Goal: Task Accomplishment & Management: Complete application form

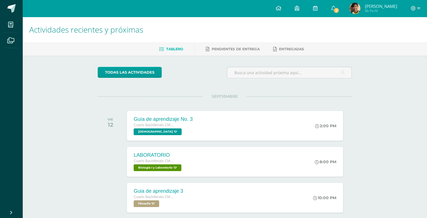
click at [369, 38] on h1 "Actividades recientes y próximas" at bounding box center [224, 30] width 391 height 26
click at [339, 10] on span "3" at bounding box center [336, 10] width 6 height 6
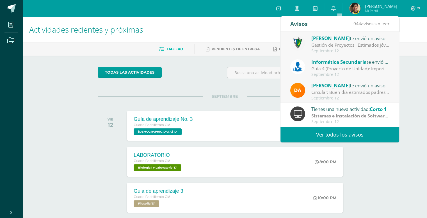
click at [356, 40] on div "Jose Pinto te envió un aviso" at bounding box center [350, 38] width 78 height 7
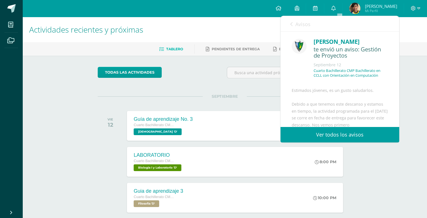
click at [290, 27] on link "Avisos" at bounding box center [300, 24] width 20 height 16
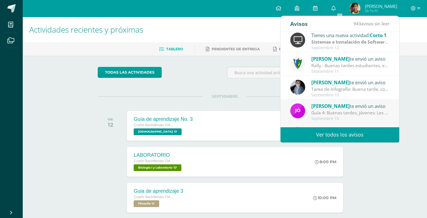
scroll to position [76, 0]
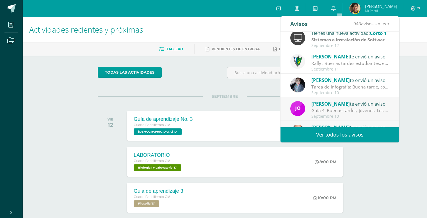
click at [348, 42] on strong "Sistemas e Instalación de Software (Desarrollo de Software)" at bounding box center [376, 39] width 130 height 6
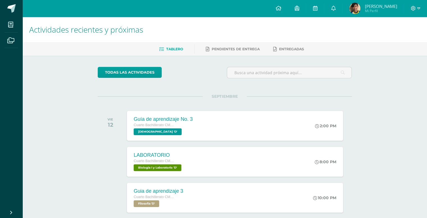
click at [255, 98] on div "SEPTIEMBRE VIE 12 Guía de aprendizaje No. 3 Cuarto Bachillerato CMP Bachillerat…" at bounding box center [225, 118] width 254 height 45
click at [372, 8] on span "[PERSON_NAME]" at bounding box center [381, 6] width 32 height 6
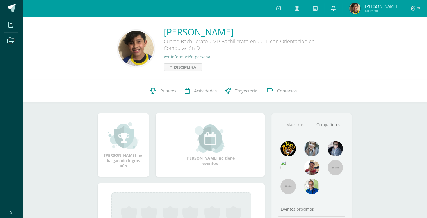
click at [340, 13] on link at bounding box center [333, 8] width 18 height 17
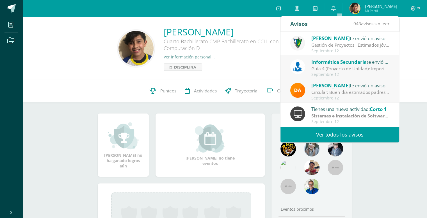
click at [336, 134] on link "Ver todos los avisos" at bounding box center [339, 134] width 119 height 15
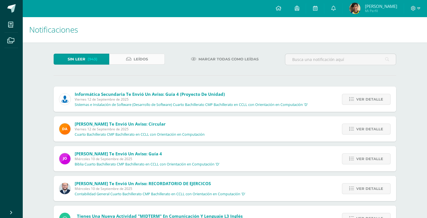
click at [147, 56] on span "Leídos" at bounding box center [141, 59] width 14 height 10
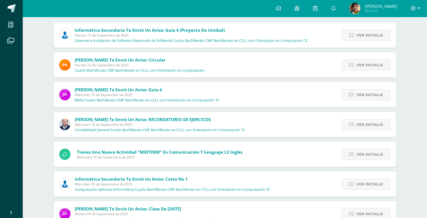
scroll to position [65, 0]
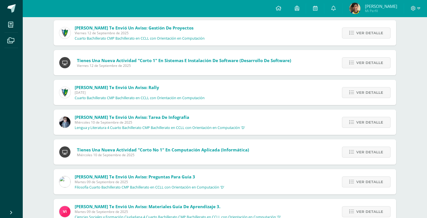
scroll to position [66, 0]
click at [352, 56] on div "Ver detalle" at bounding box center [364, 62] width 63 height 25
click at [356, 61] on link "Ver detalle" at bounding box center [366, 62] width 49 height 11
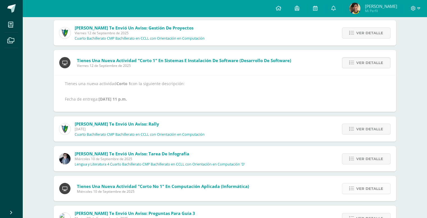
click at [364, 189] on span "Ver detalle" at bounding box center [369, 188] width 27 height 10
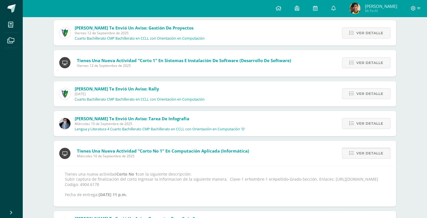
scroll to position [166, 0]
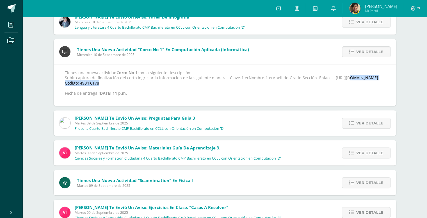
drag, startPoint x: 323, startPoint y: 77, endPoint x: 387, endPoint y: 78, distance: 63.4
click at [387, 78] on div "Tienes una nueva actividad Corto No 1 con la siguiente descripción: Subir captu…" at bounding box center [225, 85] width 342 height 42
copy p ": https://wayground.com/join?"
click at [82, 82] on p "Tienes una nueva actividad Corto No 1 con la siguiente descripción: Subir captu…" at bounding box center [225, 83] width 320 height 26
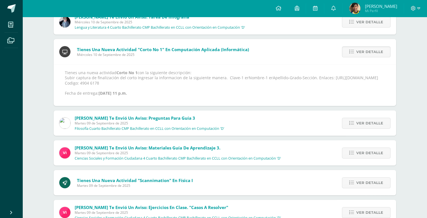
copy p "49046178"
click at [118, 82] on p "Tienes una nueva actividad Corto No 1 con la siguiente descripción: Subir captu…" at bounding box center [225, 83] width 320 height 26
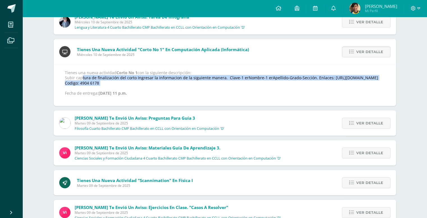
click at [118, 82] on p "Tienes una nueva actividad Corto No 1 con la siguiente descripción: Subir captu…" at bounding box center [225, 83] width 320 height 26
click at [122, 83] on p "Tienes una nueva actividad Corto No 1 con la siguiente descripción: Subir captu…" at bounding box center [225, 83] width 320 height 26
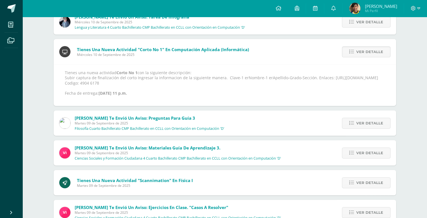
drag, startPoint x: 122, startPoint y: 83, endPoint x: 107, endPoint y: 84, distance: 15.2
click at [107, 84] on p "Tienes una nueva actividad Corto No 1 con la siguiente descripción: Subir captu…" at bounding box center [225, 83] width 320 height 26
click at [277, 10] on link at bounding box center [278, 8] width 19 height 17
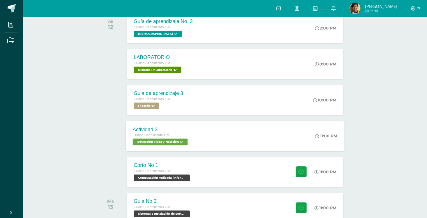
scroll to position [137, 0]
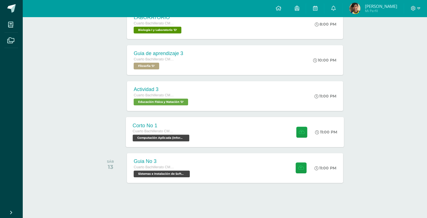
click at [205, 128] on div "Corto No 1 Cuarto Bachillerato CMP Bachillerato en CCLL con Orientación en Comp…" at bounding box center [235, 132] width 218 height 30
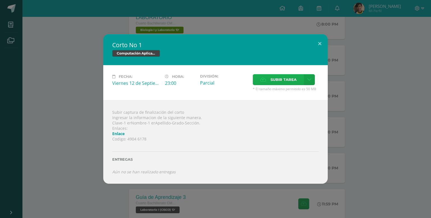
click at [280, 80] on span "Subir tarea" at bounding box center [284, 79] width 26 height 10
click at [0, 0] on input "Subir tarea" at bounding box center [0, 0] width 0 height 0
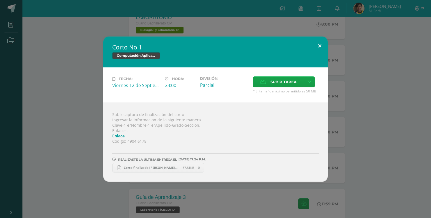
click at [317, 42] on button at bounding box center [320, 45] width 16 height 19
